Goal: Task Accomplishment & Management: Complete application form

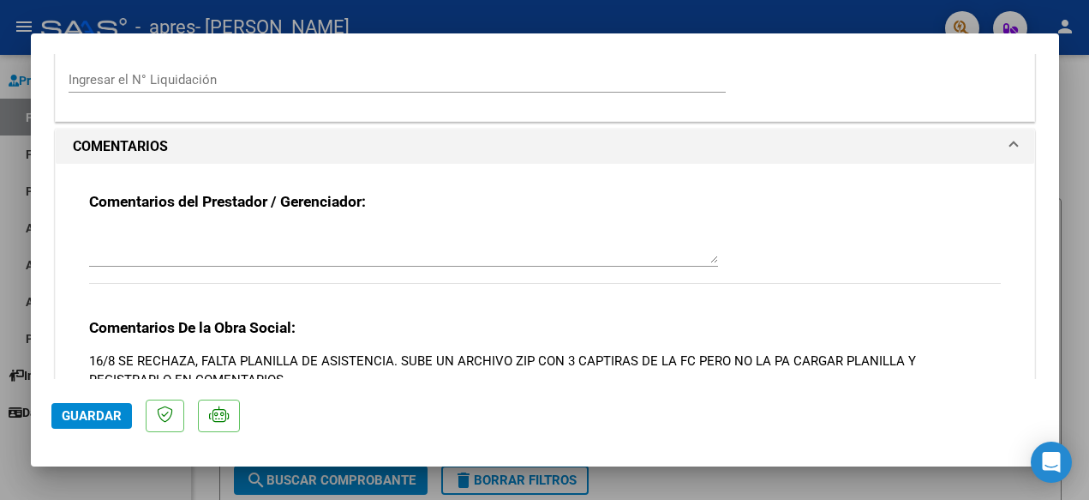
scroll to position [1395, 0]
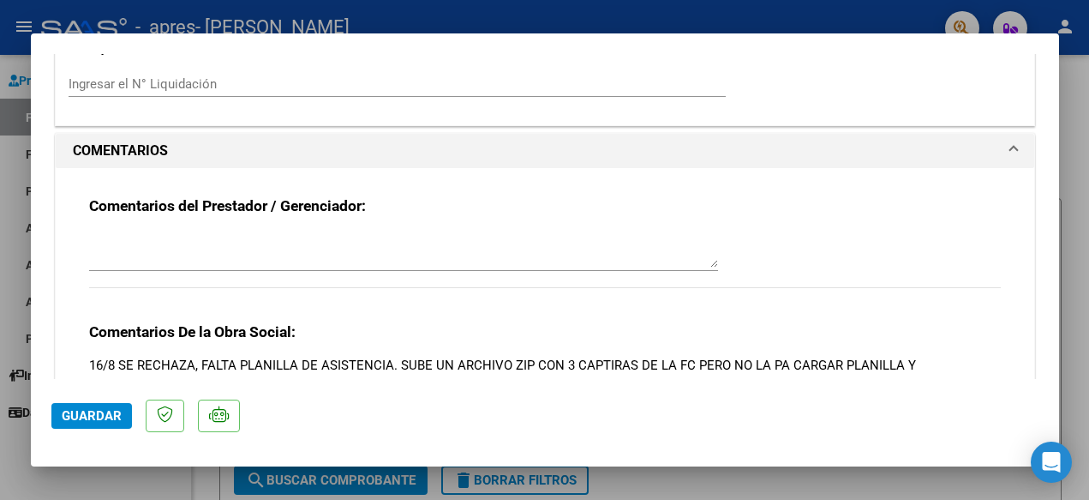
click at [285, 240] on textarea at bounding box center [403, 250] width 629 height 34
type textarea "N"
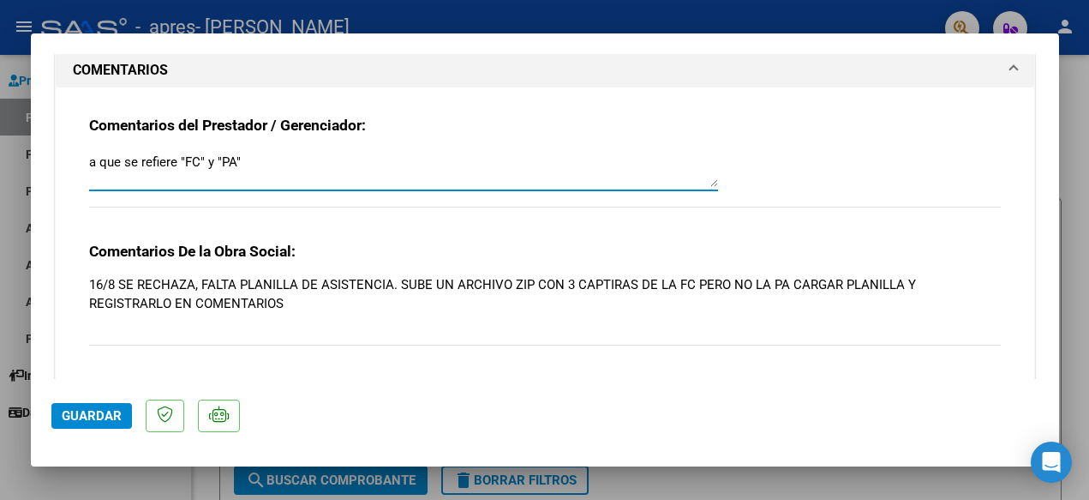
scroll to position [1484, 0]
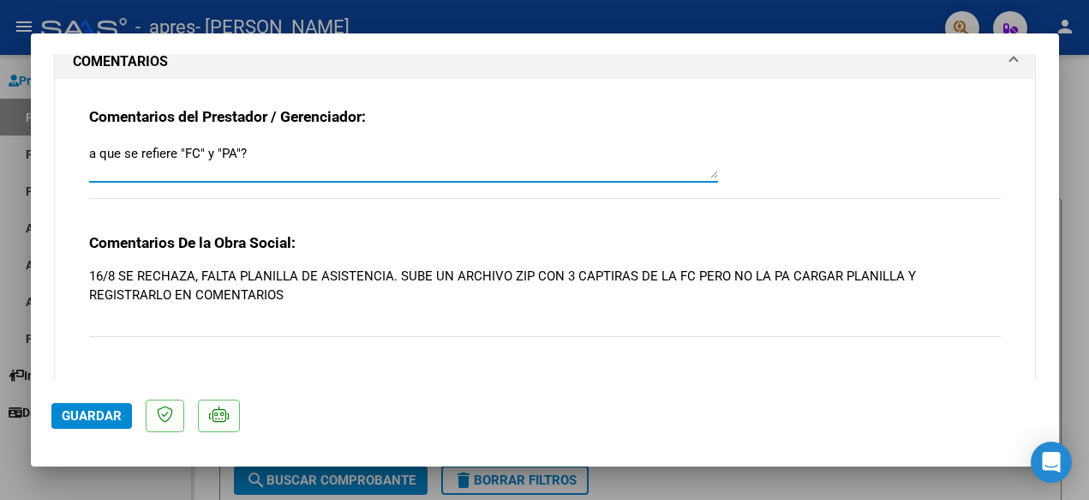
click at [92, 144] on textarea "a que se refiere "FC" y "PA"?" at bounding box center [403, 161] width 629 height 34
type textarea "¿A que se refiere "FC" y "PA"?"
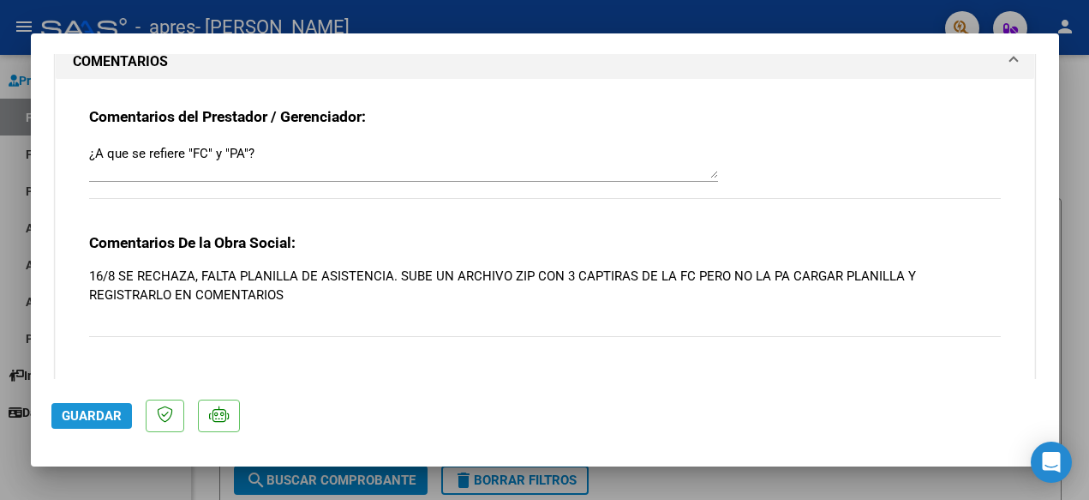
click at [105, 415] on span "Guardar" at bounding box center [92, 415] width 60 height 15
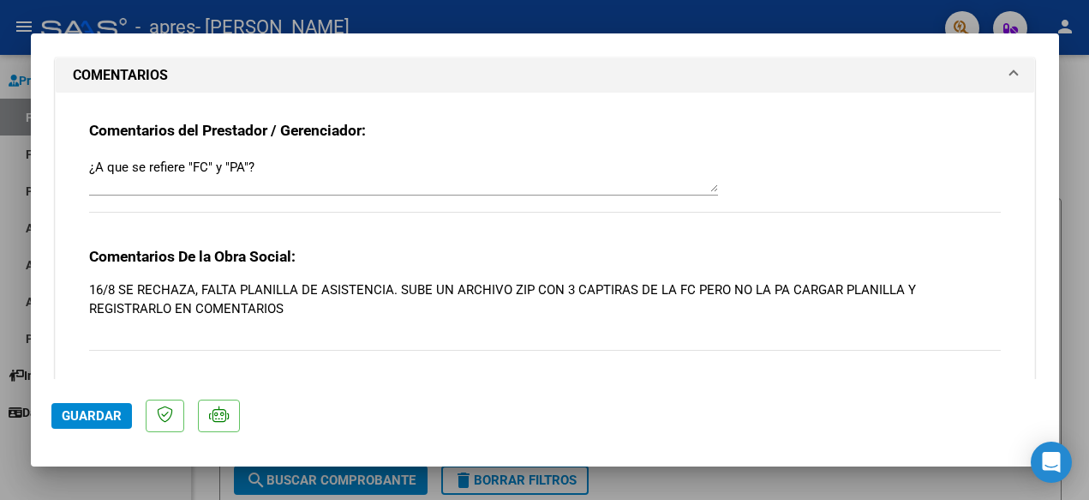
scroll to position [1469, 0]
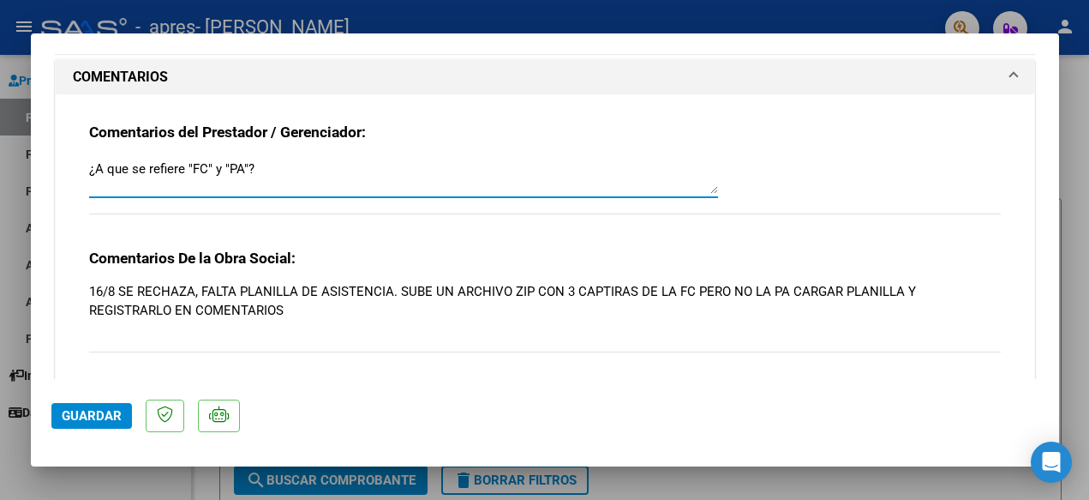
click at [253, 159] on textarea "¿A que se refiere "FC" y "PA"?" at bounding box center [403, 176] width 629 height 34
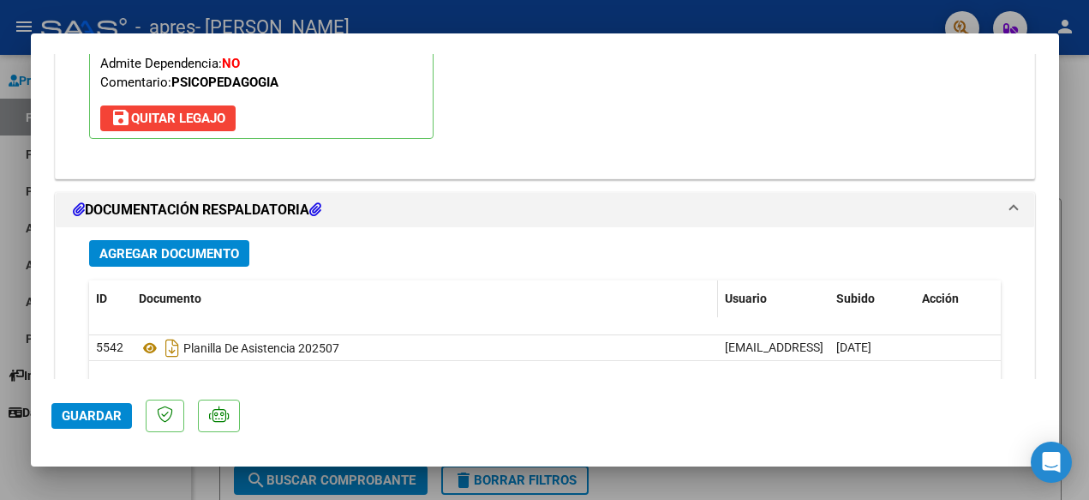
scroll to position [2096, 0]
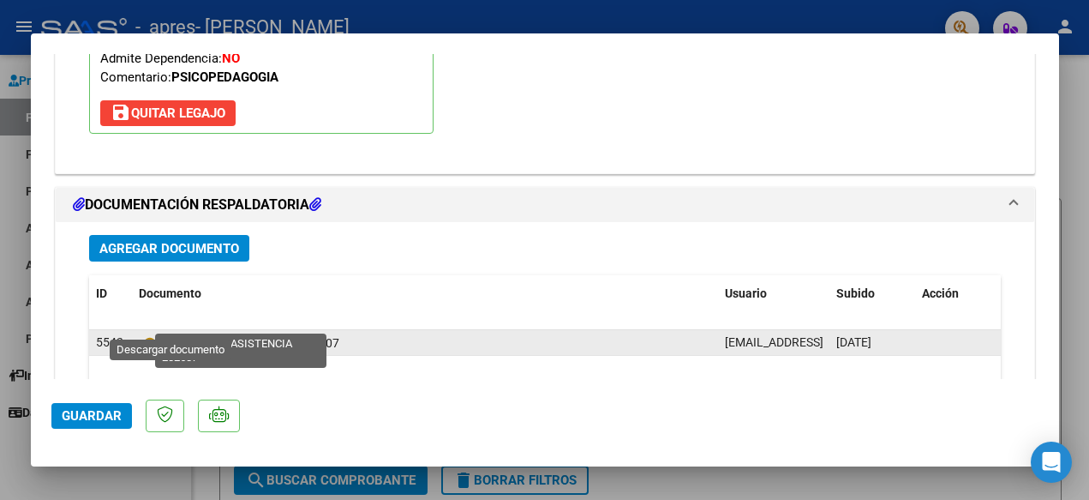
click at [174, 329] on icon "Descargar documento" at bounding box center [172, 342] width 22 height 27
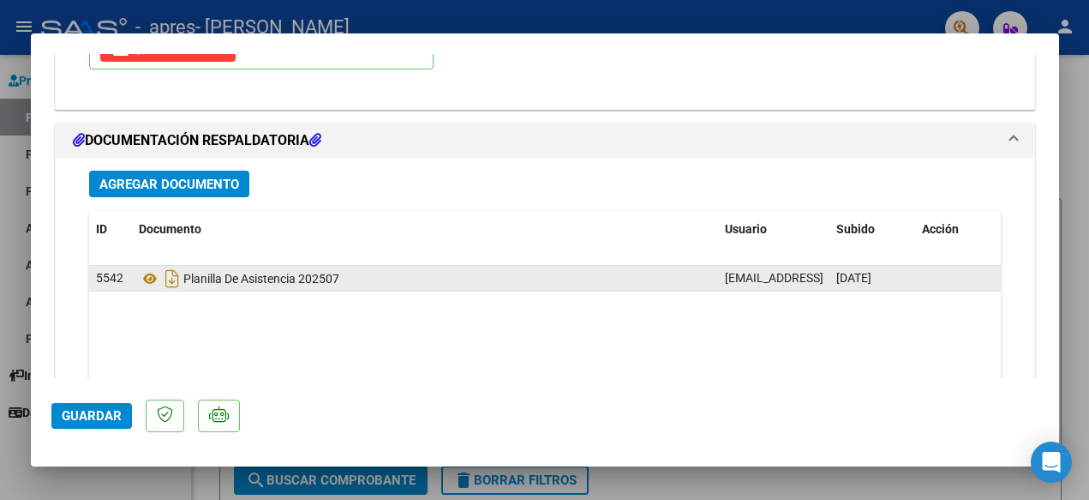
scroll to position [2163, 0]
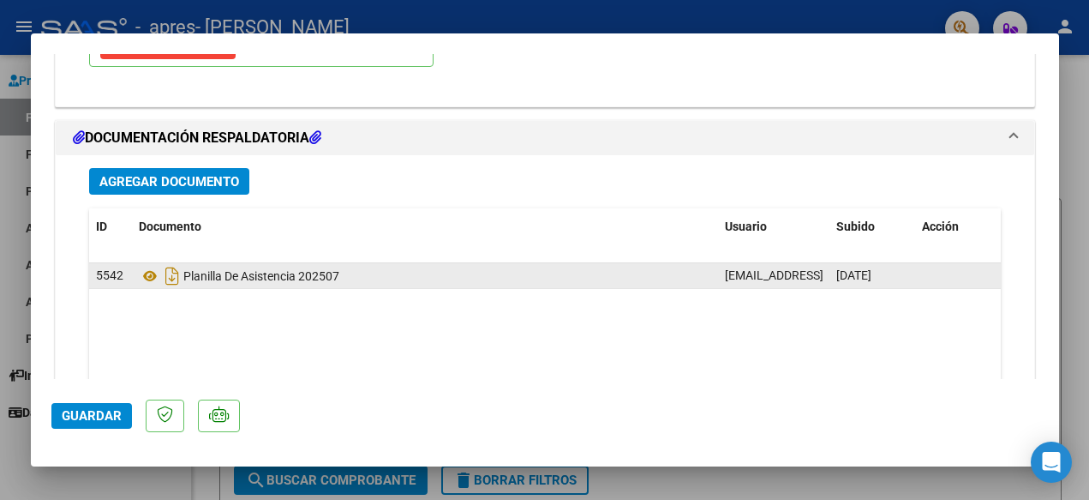
click at [207, 174] on span "Agregar Documento" at bounding box center [169, 181] width 140 height 15
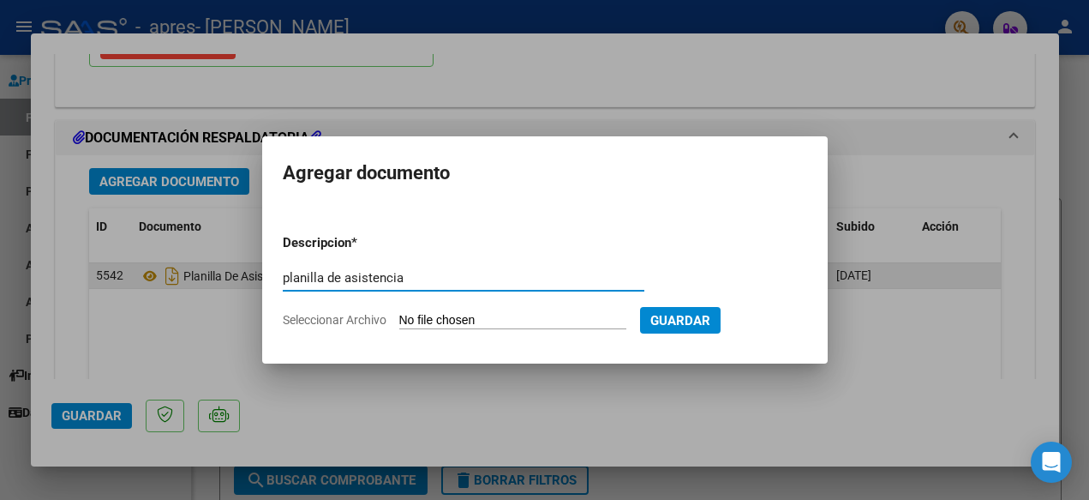
type input "planilla de asistencia"
click at [609, 321] on input "Seleccionar Archivo" at bounding box center [512, 321] width 227 height 16
type input "C:\fakepath\05-25-KA.pdf"
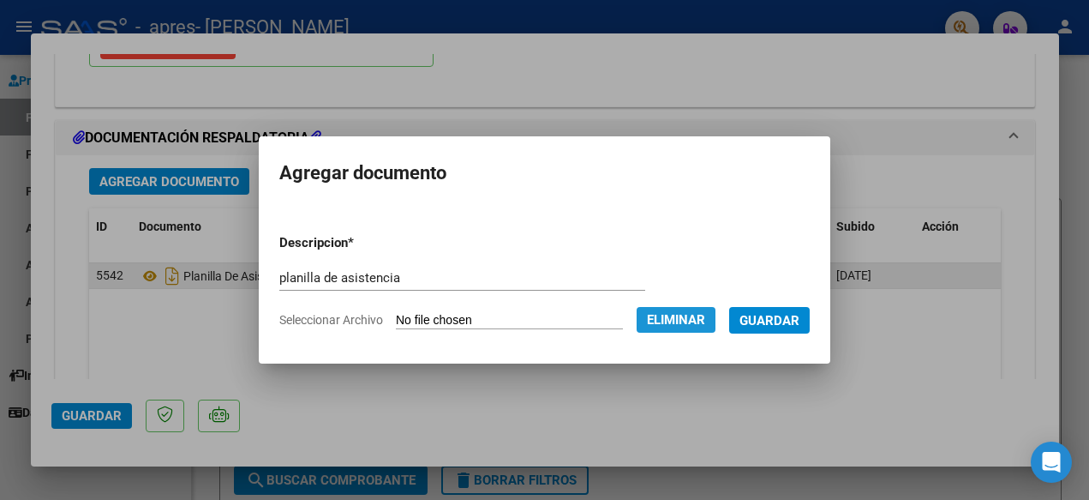
click at [696, 321] on span "Eliminar" at bounding box center [676, 319] width 58 height 15
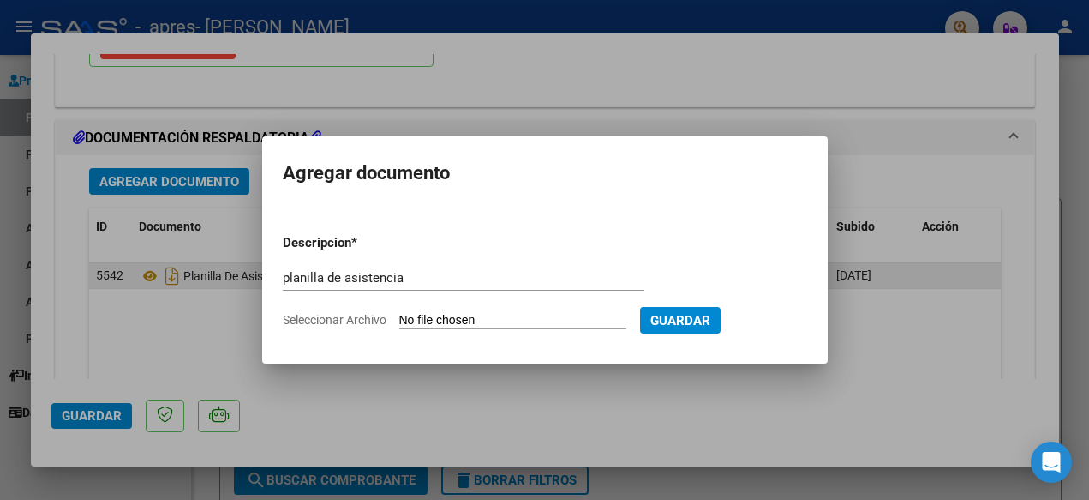
click at [11, 208] on div at bounding box center [544, 250] width 1089 height 500
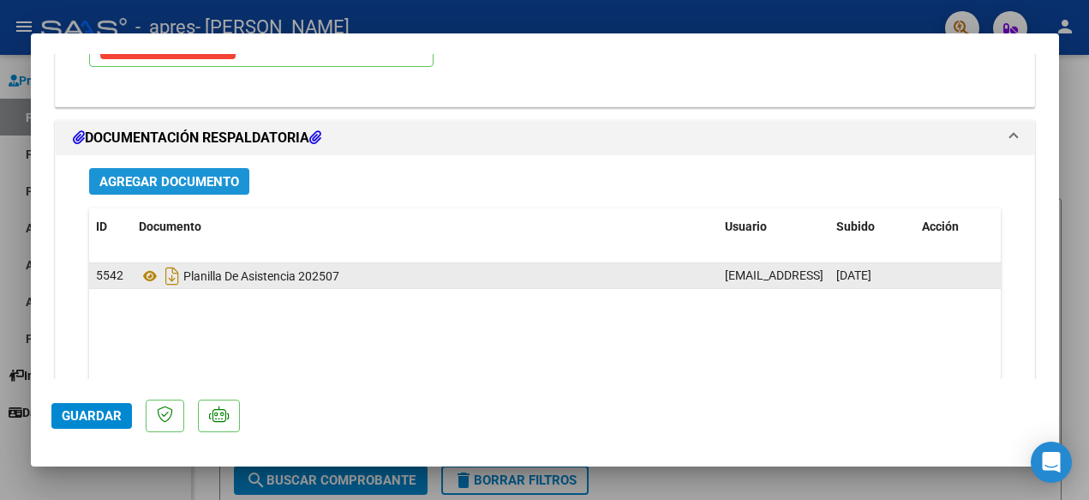
click at [171, 174] on span "Agregar Documento" at bounding box center [169, 181] width 140 height 15
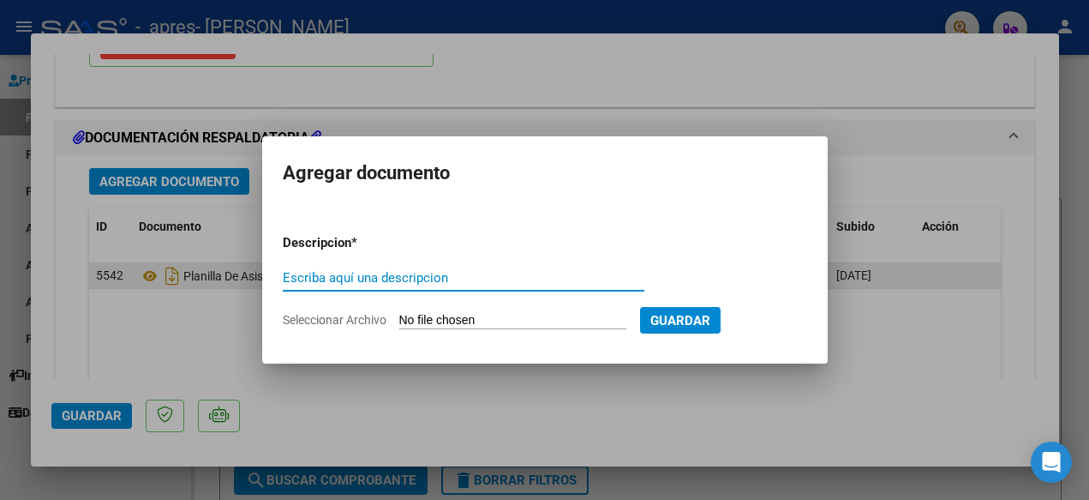
click at [526, 299] on div "Escriba aquí una descripcion" at bounding box center [464, 286] width 362 height 42
click at [513, 289] on div "Escriba aquí una descripcion" at bounding box center [464, 278] width 362 height 26
click at [513, 279] on input "Escriba aquí una descripcion" at bounding box center [464, 277] width 362 height 15
type input "O"
type input "Planilla de asistencia [DATE]"
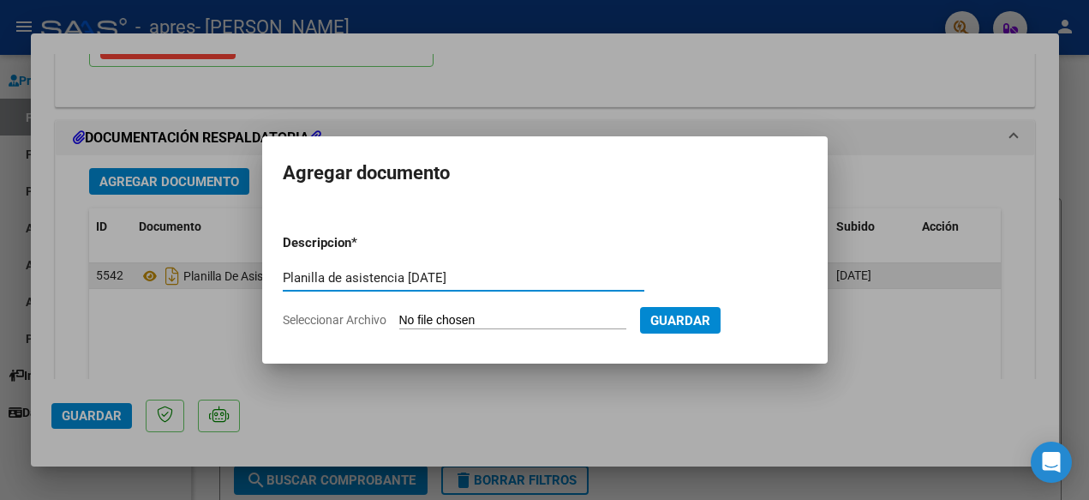
click at [699, 327] on button "Guardar" at bounding box center [680, 320] width 81 height 27
click at [627, 323] on input "Seleccionar Archivo" at bounding box center [512, 321] width 227 height 16
type input "C:\fakepath\07-25-K.pdf"
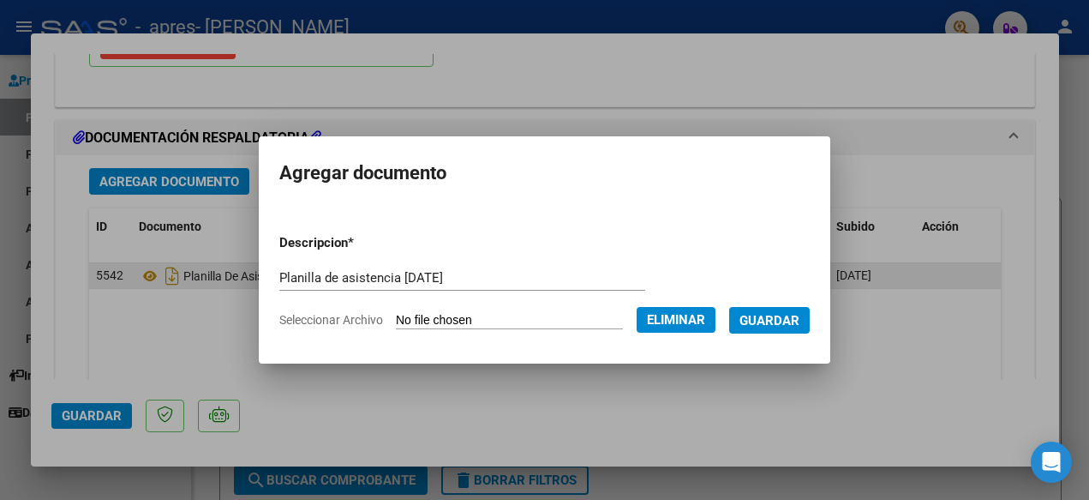
click at [800, 321] on span "Guardar" at bounding box center [770, 320] width 60 height 15
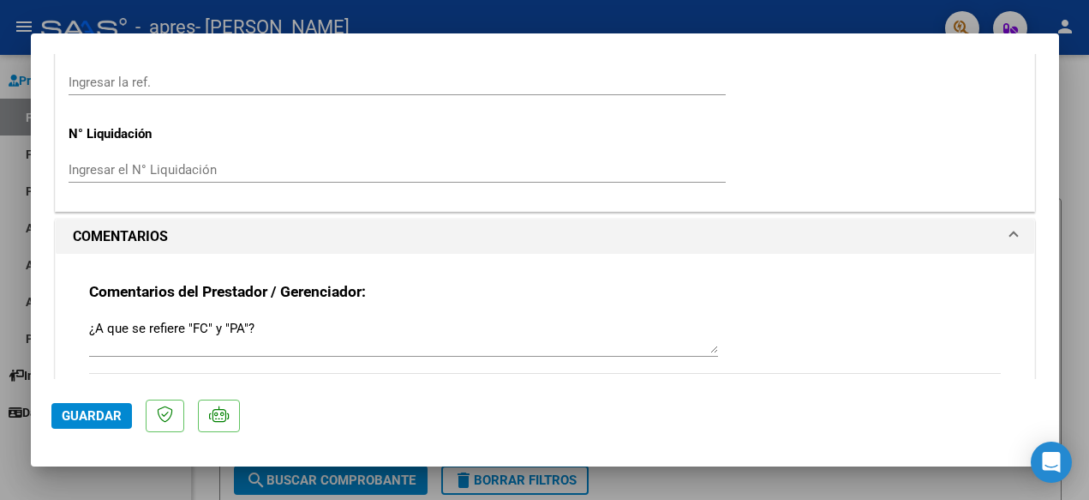
scroll to position [1292, 0]
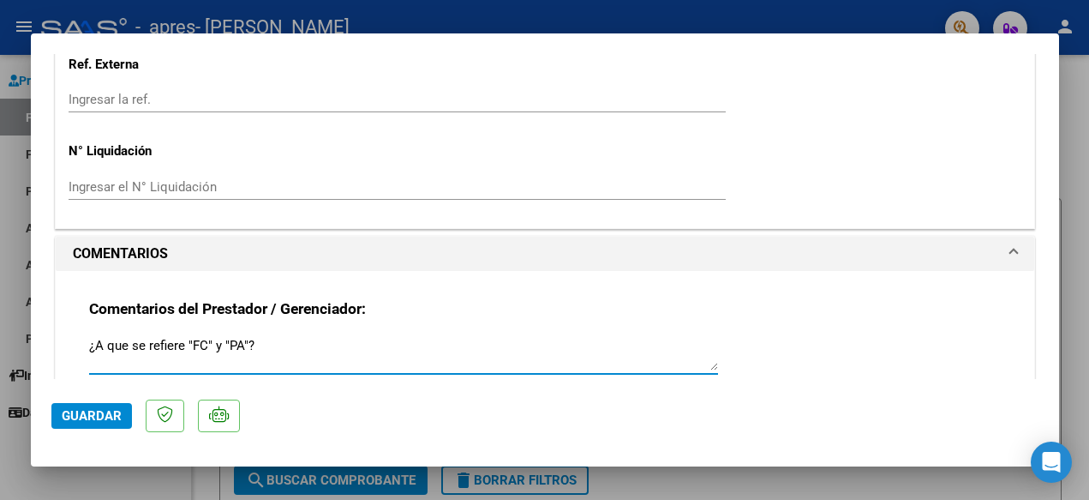
drag, startPoint x: 269, startPoint y: 317, endPoint x: 63, endPoint y: 326, distance: 206.7
click at [63, 326] on div "Comentarios del Prestador / Gerenciador: ¿A que se refiere "FC" y "PA"? Comenta…" at bounding box center [545, 422] width 979 height 303
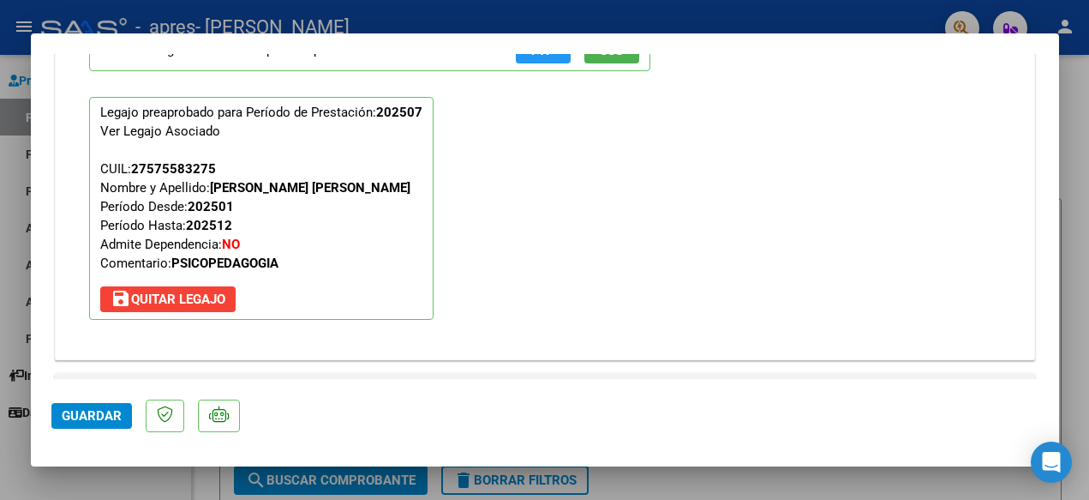
scroll to position [2280, 0]
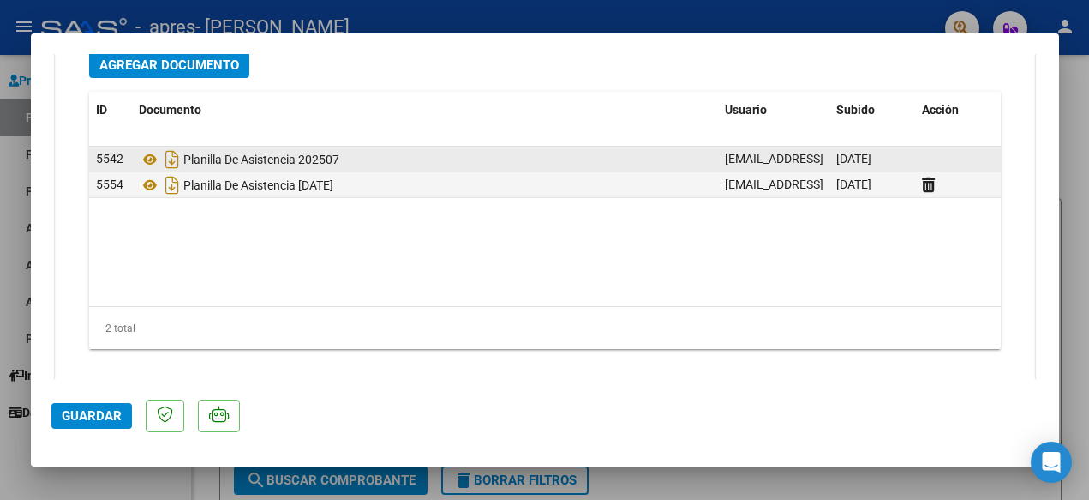
type textarea "Fue agregada la planilla correctamente."
click at [81, 413] on span "Guardar" at bounding box center [92, 415] width 60 height 15
click at [1086, 186] on div at bounding box center [544, 250] width 1089 height 500
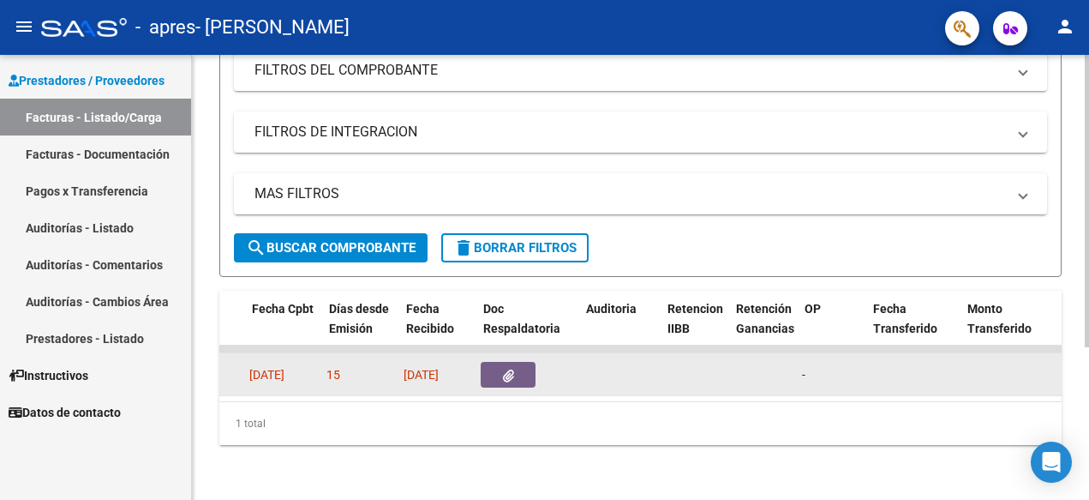
scroll to position [0, 864]
